Goal: Book appointment/travel/reservation

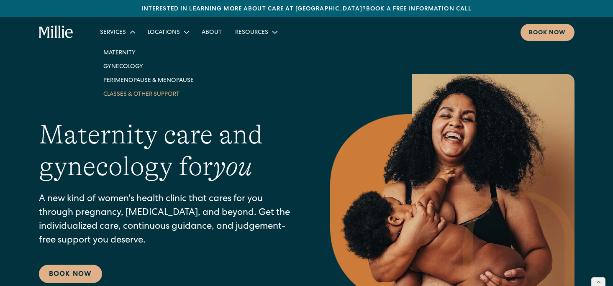
click at [124, 97] on link "Classes & Other Support" at bounding box center [149, 94] width 104 height 14
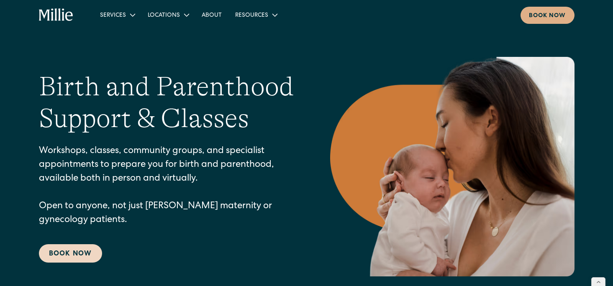
click at [95, 245] on link "Book Now" at bounding box center [70, 253] width 63 height 18
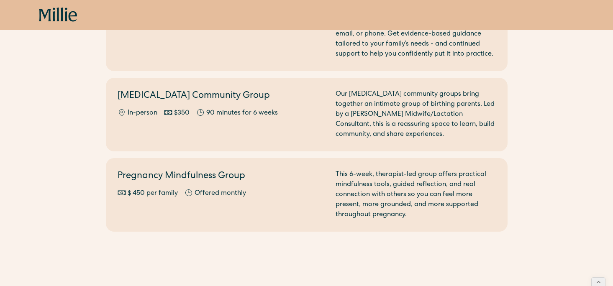
scroll to position [976, 0]
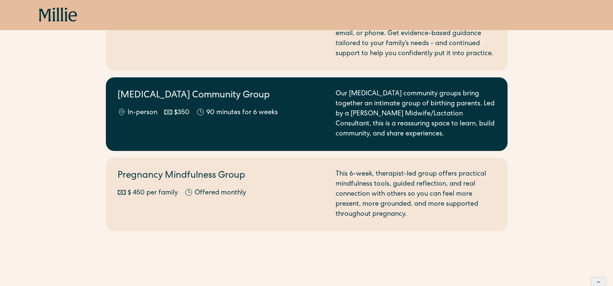
click at [197, 129] on link "Postpartum Community Group In-person $350 90 minutes for 6 weeks Our postpartum…" at bounding box center [306, 114] width 401 height 74
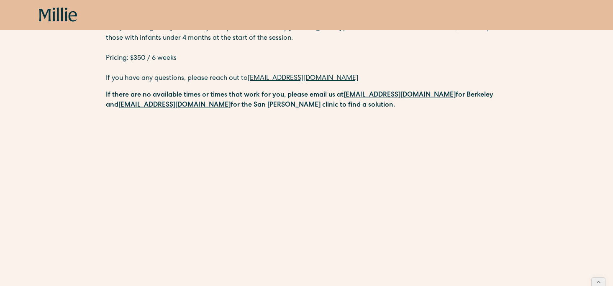
scroll to position [170, 0]
